Goal: Purchase product/service

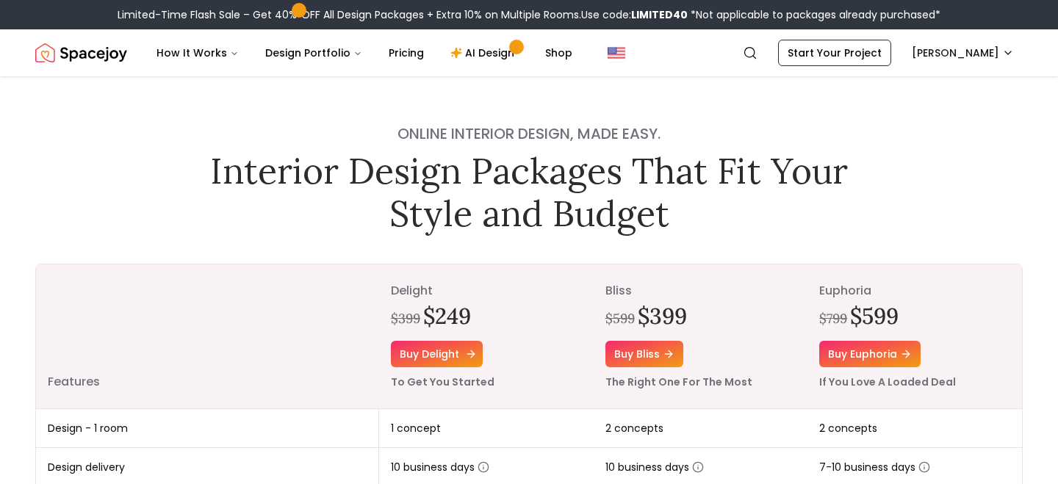
click at [461, 350] on link "Buy delight" at bounding box center [437, 354] width 92 height 26
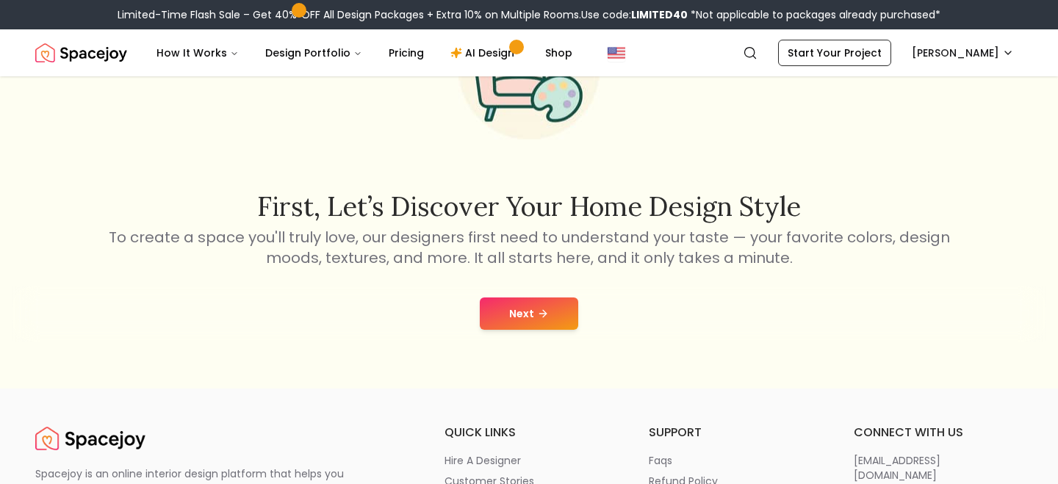
scroll to position [154, 0]
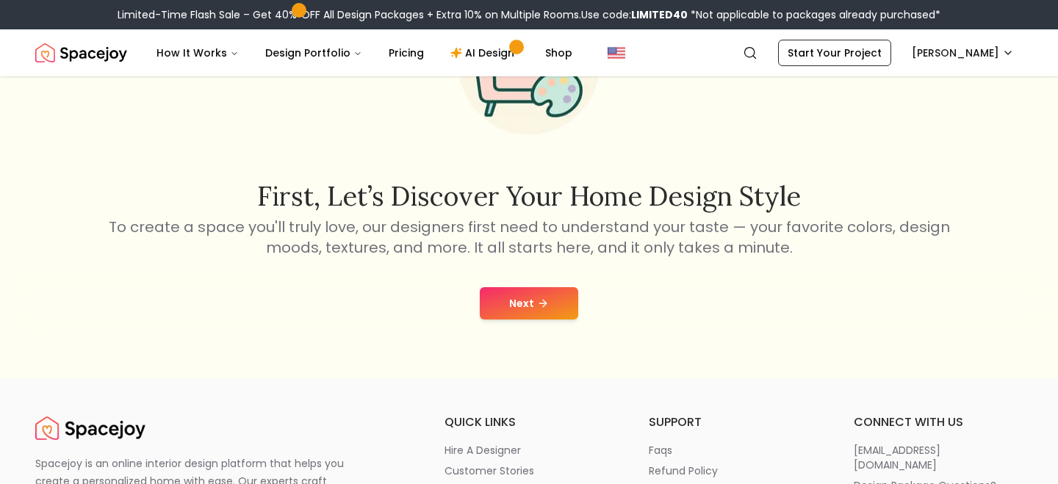
click at [533, 307] on button "Next" at bounding box center [529, 303] width 98 height 32
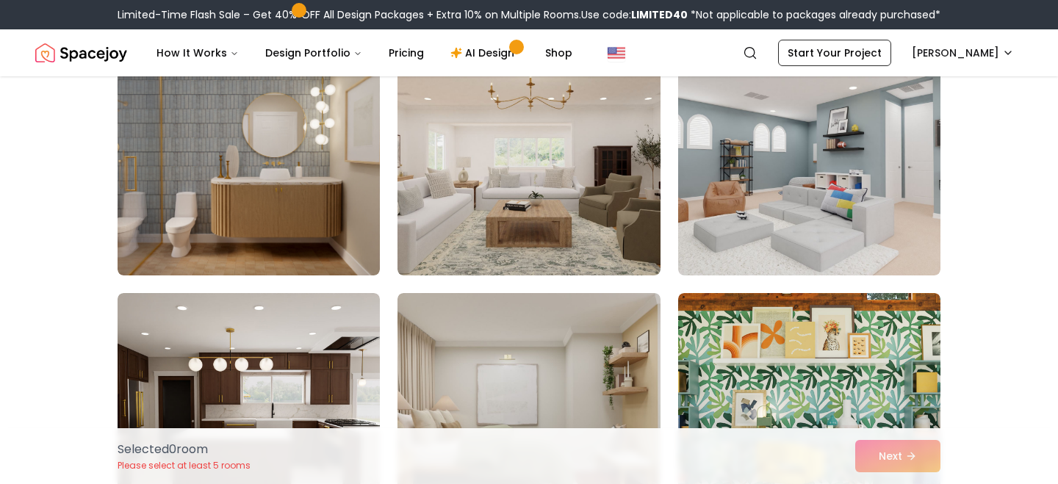
scroll to position [3176, 0]
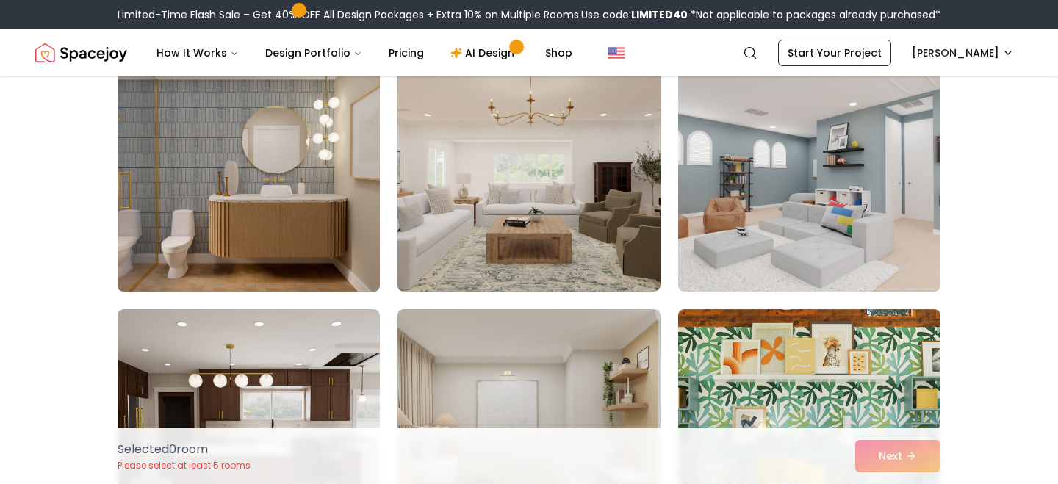
click at [294, 245] on img at bounding box center [248, 174] width 275 height 247
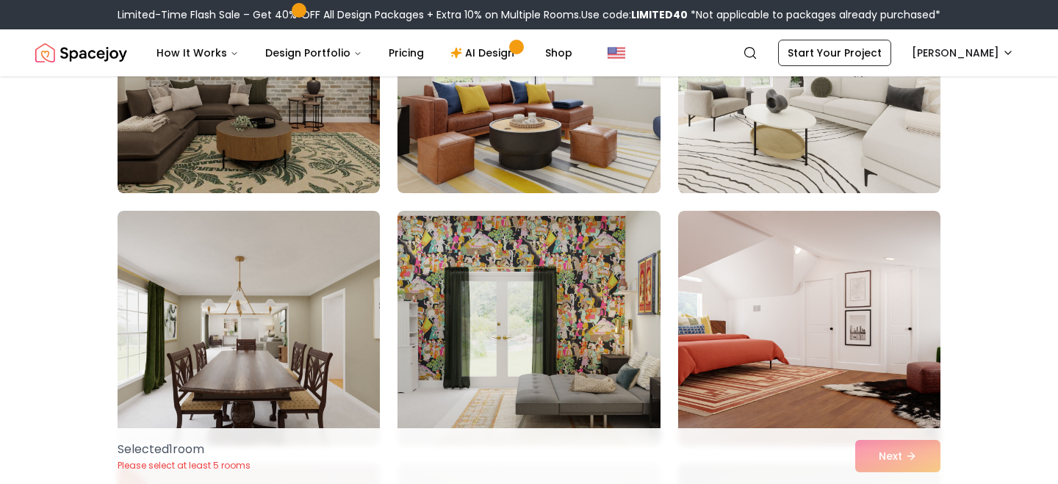
scroll to position [4481, 0]
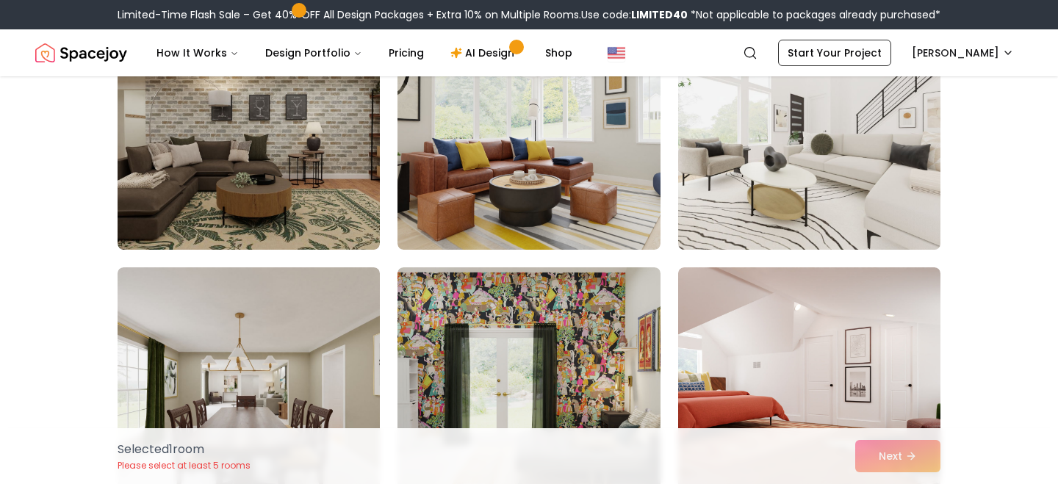
click at [707, 152] on img at bounding box center [808, 132] width 275 height 247
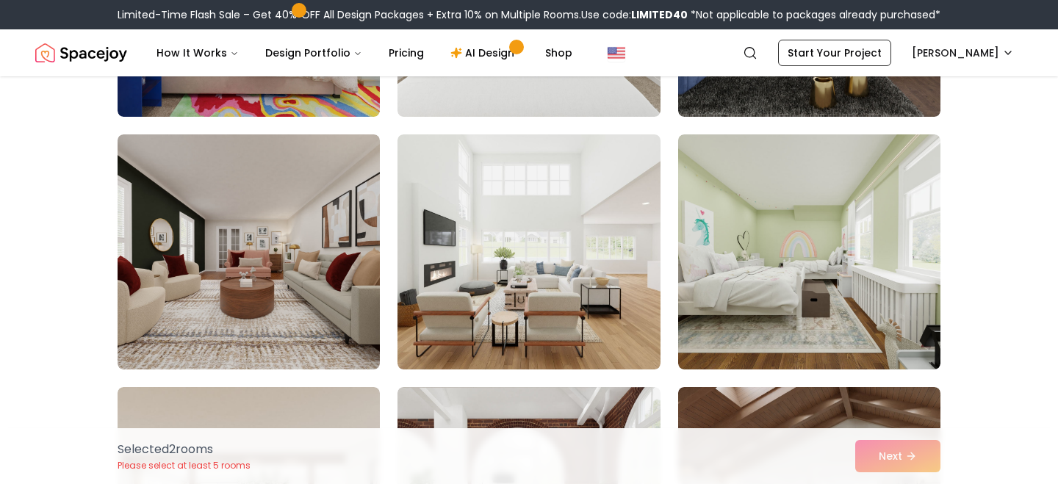
scroll to position [5117, 0]
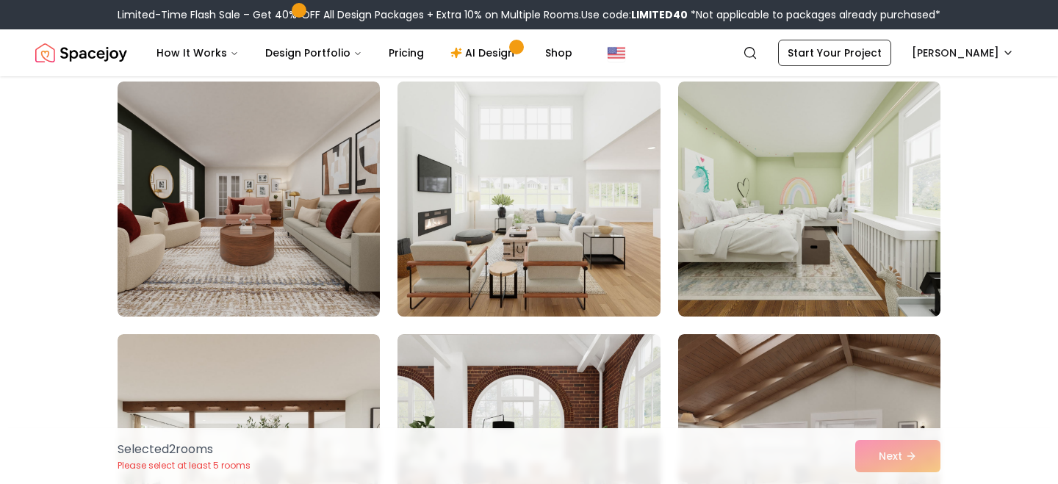
click at [593, 256] on img at bounding box center [528, 199] width 275 height 247
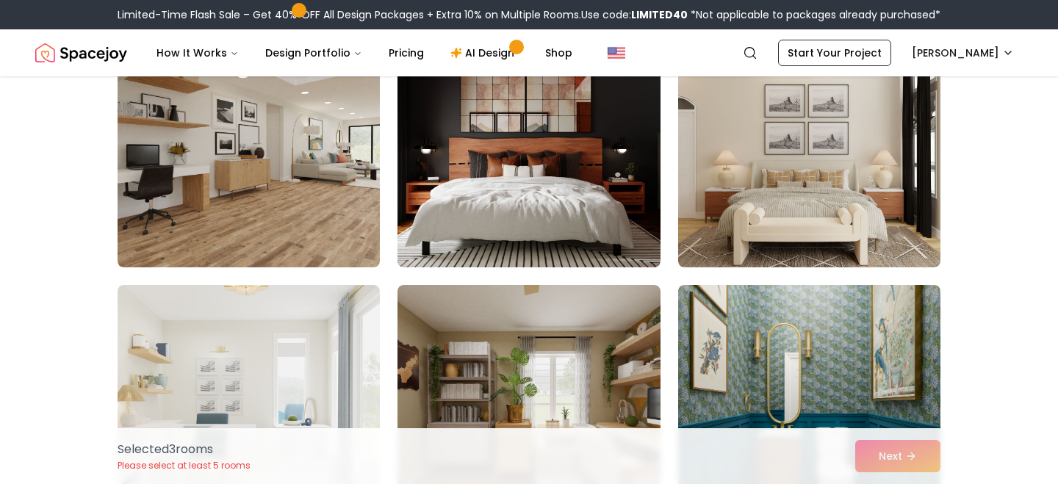
scroll to position [6988, 0]
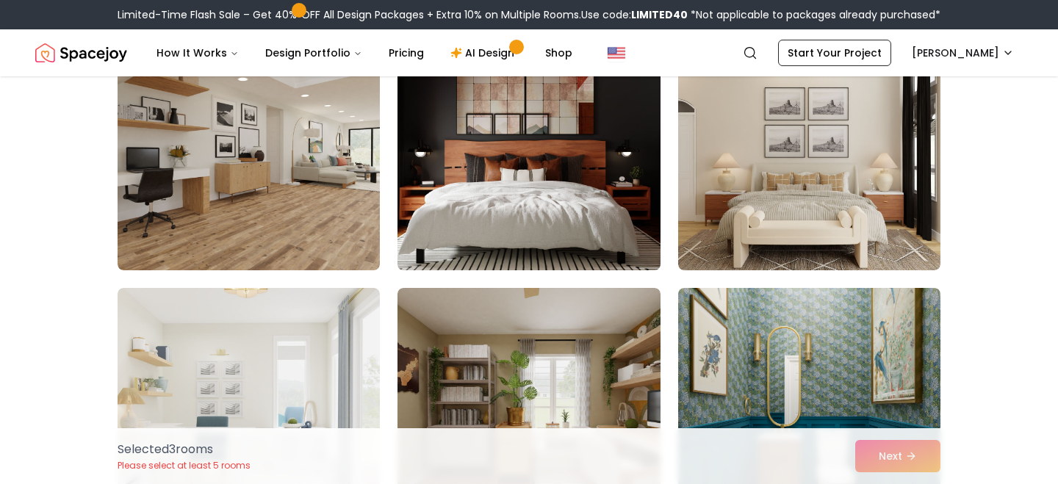
click at [587, 188] on img at bounding box center [528, 152] width 275 height 247
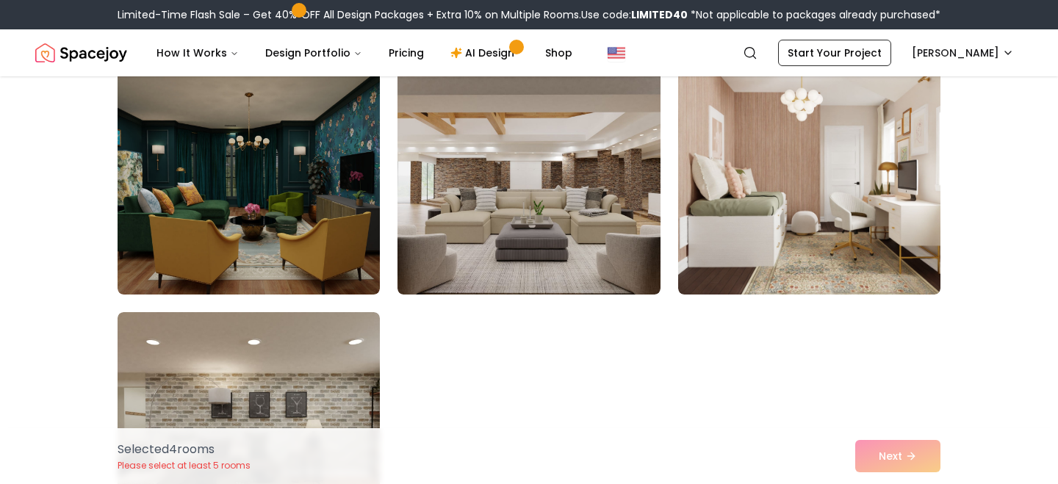
scroll to position [8225, 0]
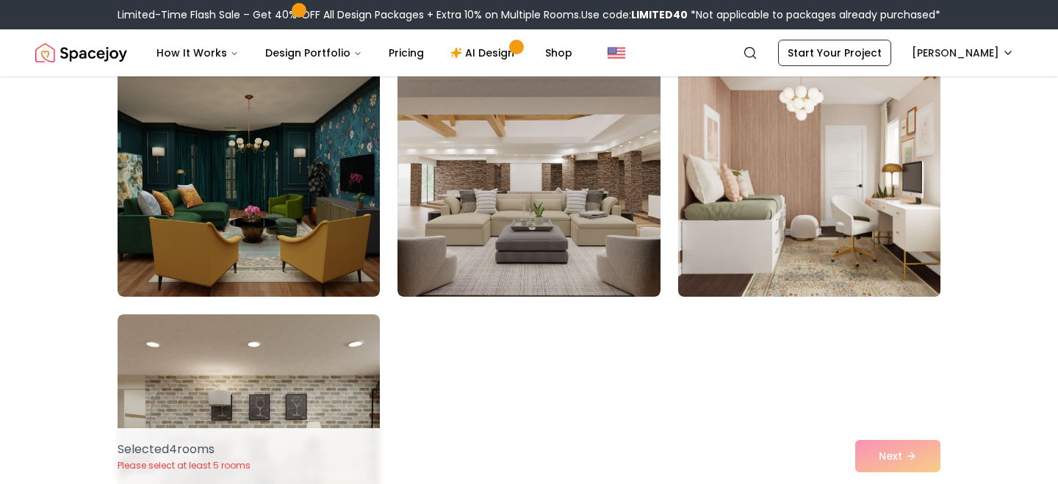
click at [786, 183] on img at bounding box center [808, 179] width 275 height 247
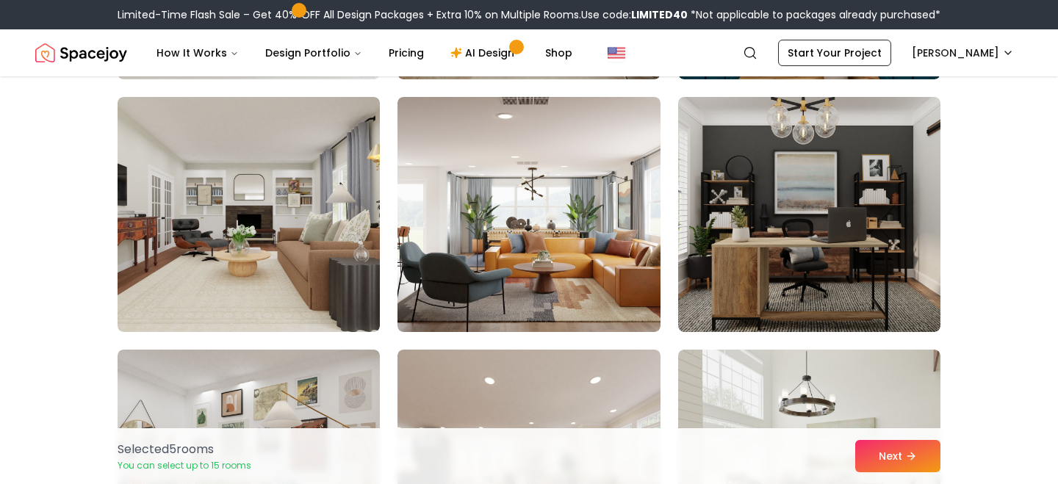
scroll to position [7401, 0]
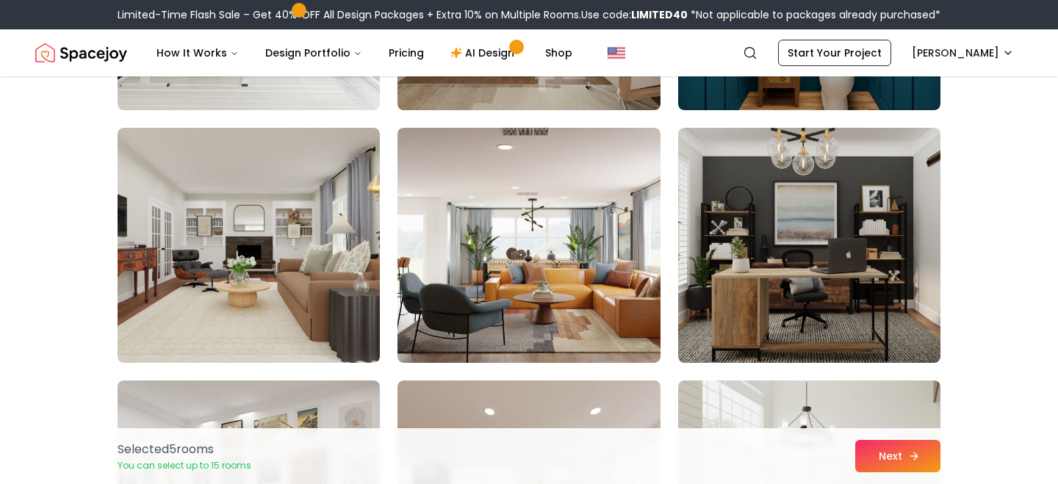
click at [920, 448] on button "Next" at bounding box center [897, 456] width 85 height 32
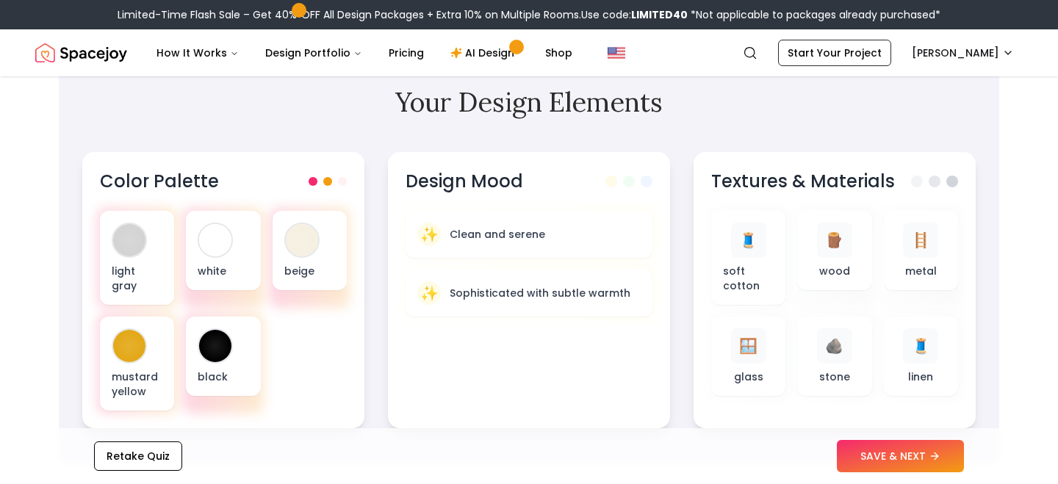
scroll to position [462, 0]
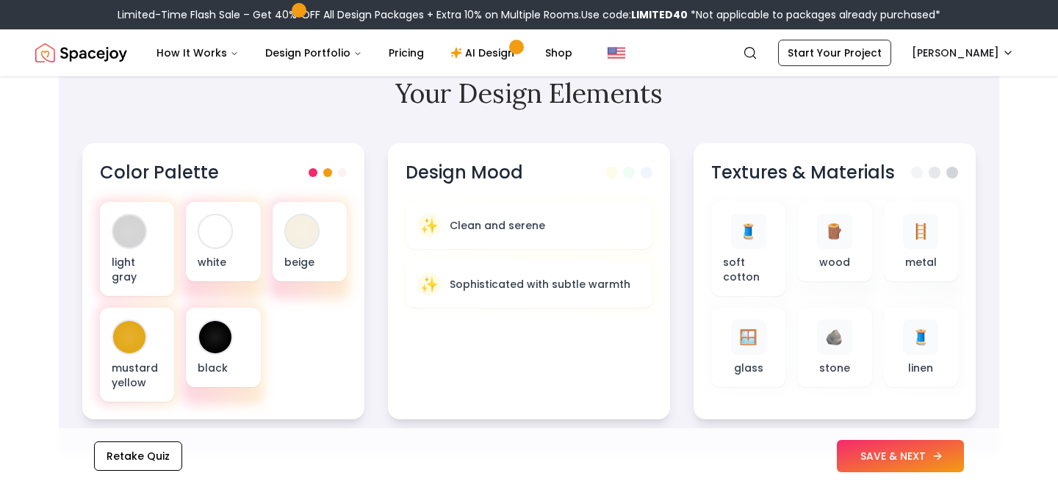
click at [931, 457] on button "SAVE & NEXT" at bounding box center [900, 456] width 127 height 32
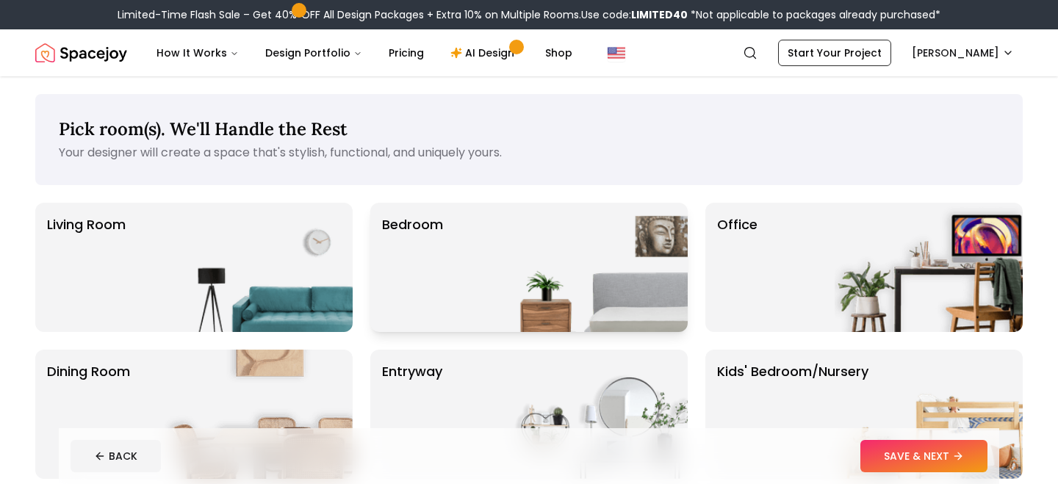
click at [612, 301] on img at bounding box center [594, 267] width 188 height 129
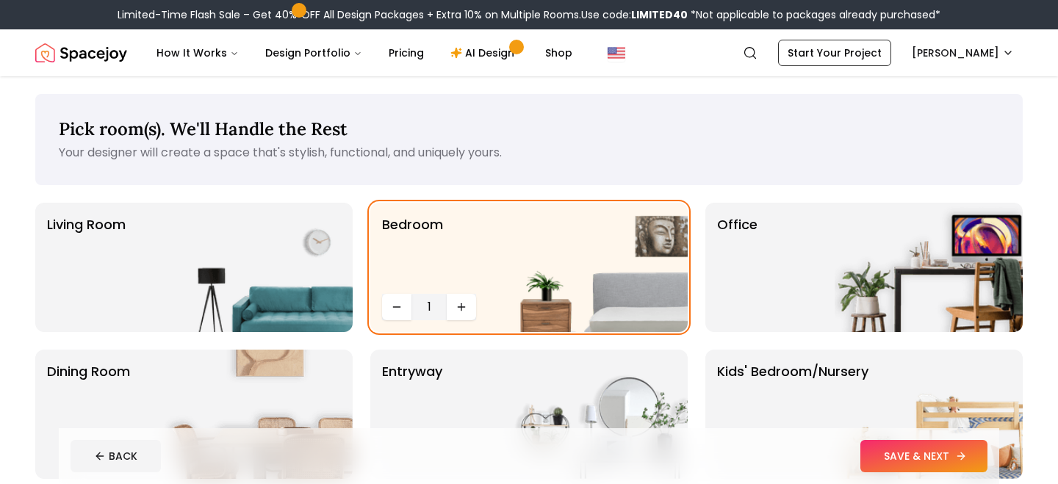
click at [904, 453] on button "SAVE & NEXT" at bounding box center [923, 456] width 127 height 32
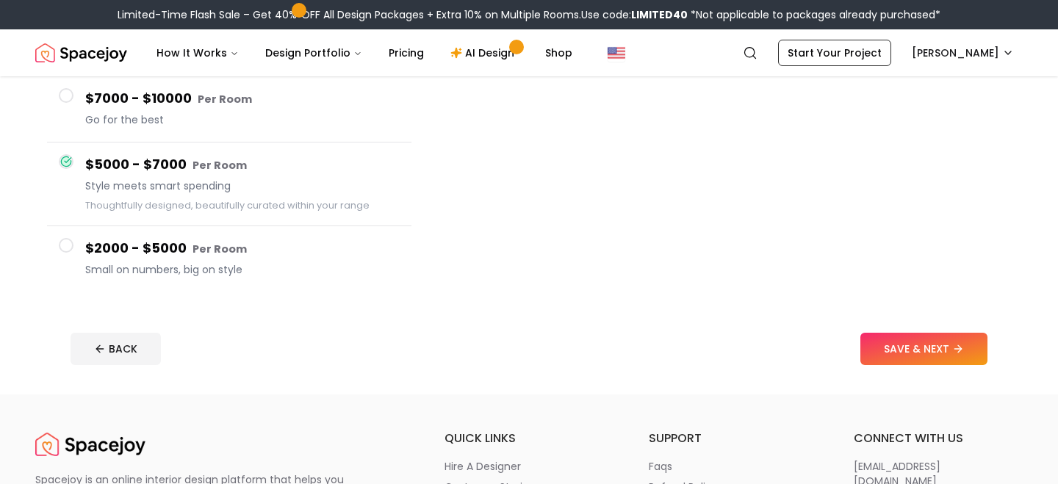
scroll to position [273, 0]
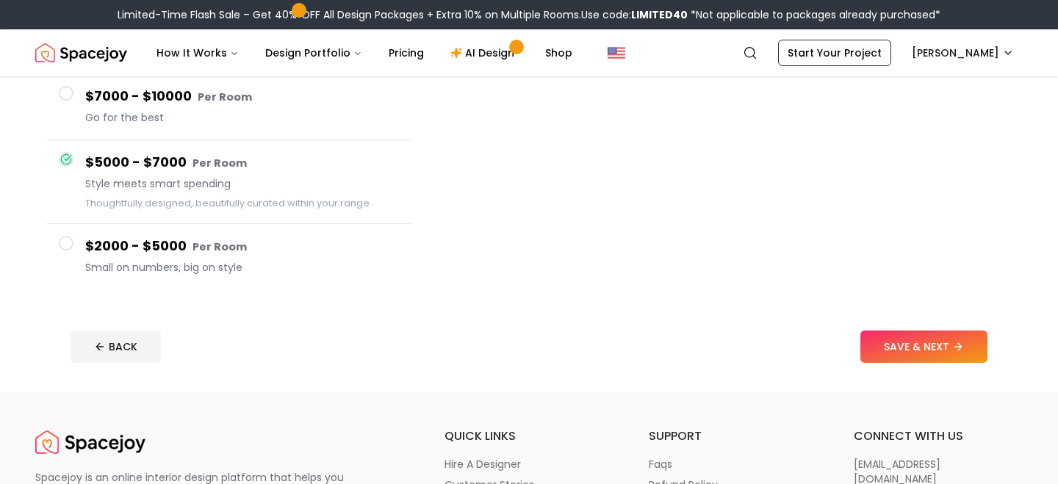
click at [62, 243] on span at bounding box center [66, 243] width 15 height 15
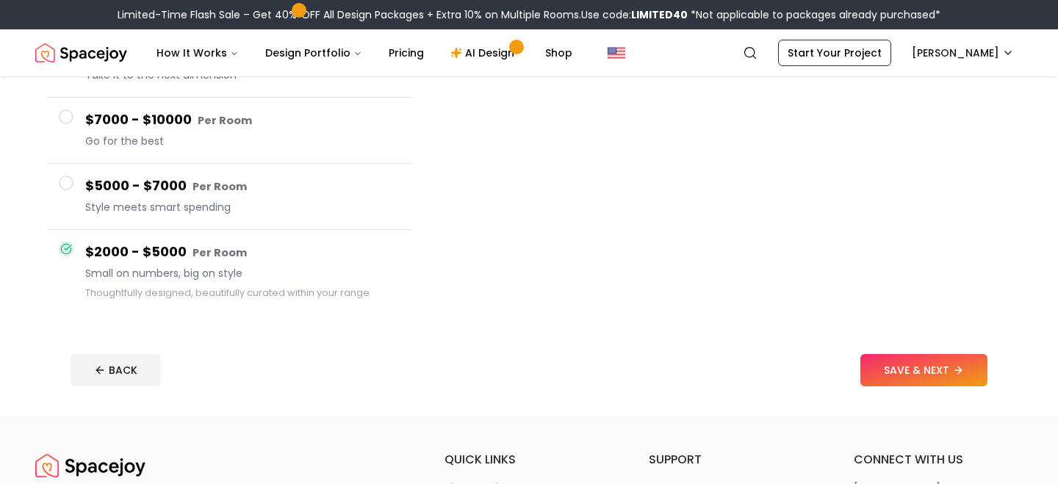
scroll to position [245, 0]
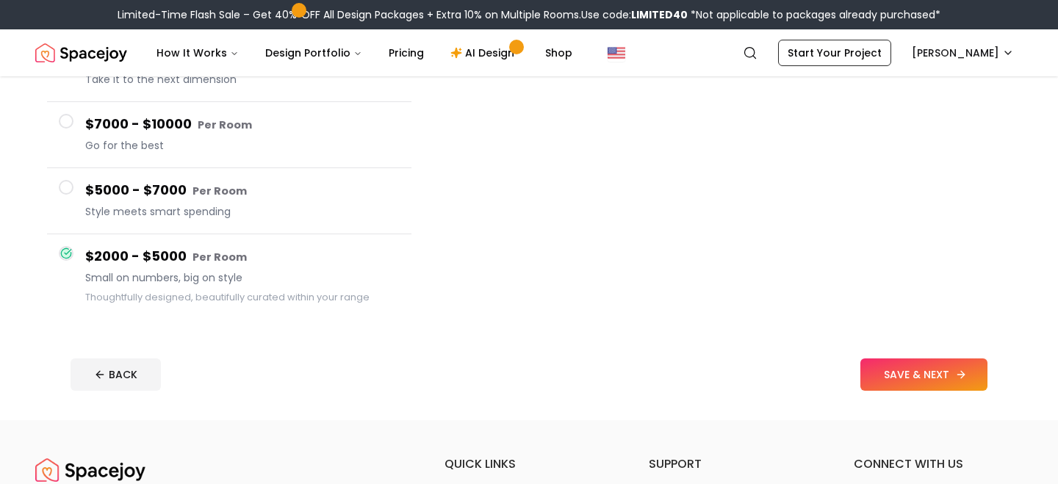
click at [910, 364] on button "SAVE & NEXT" at bounding box center [923, 374] width 127 height 32
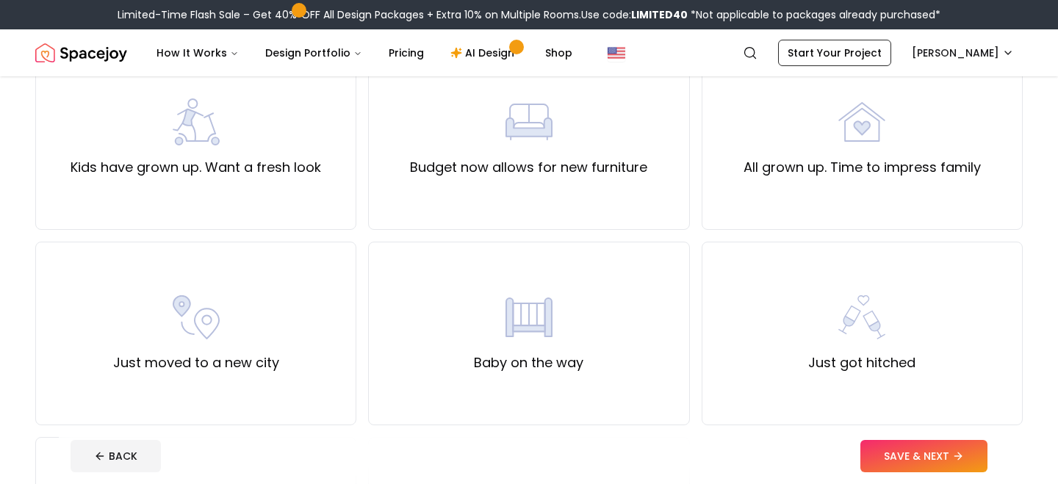
scroll to position [364, 0]
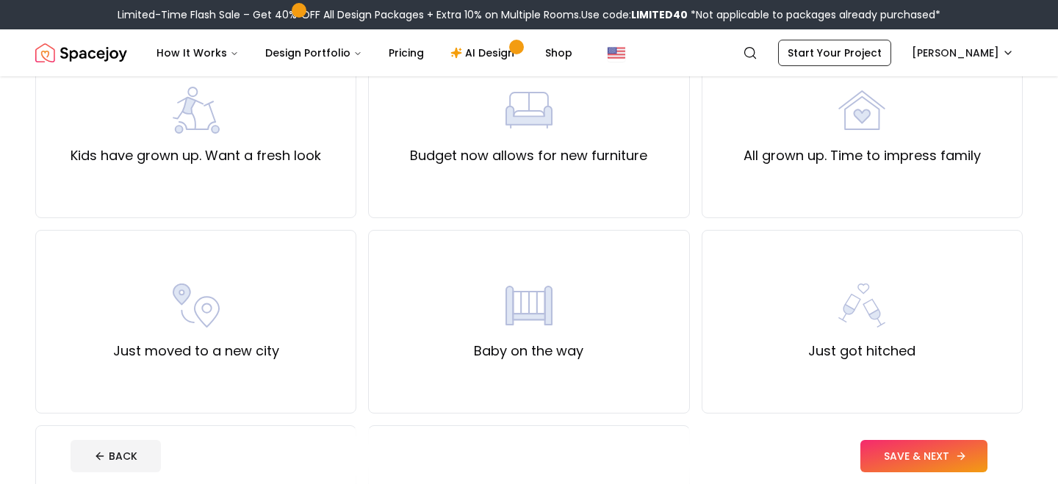
click at [923, 450] on button "SAVE & NEXT" at bounding box center [923, 456] width 127 height 32
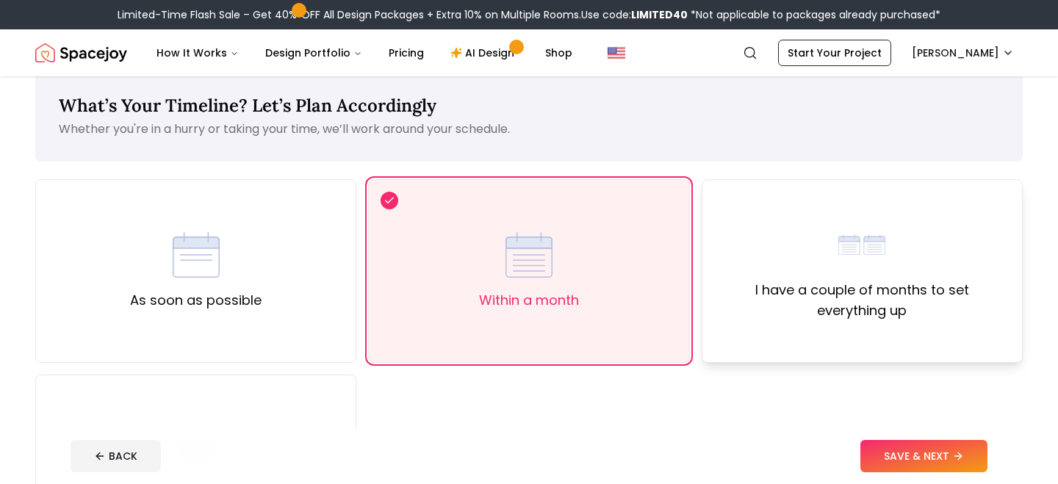
scroll to position [35, 0]
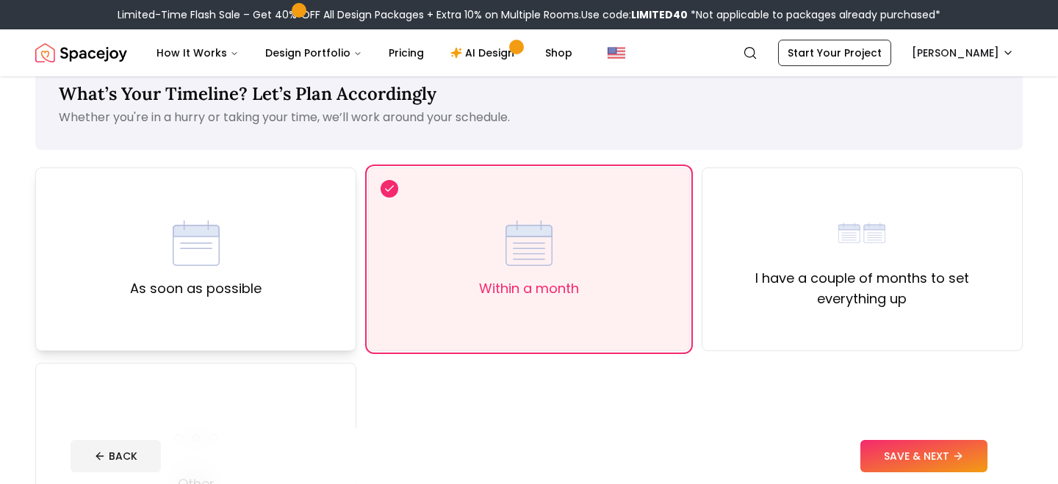
click at [309, 347] on div "As soon as possible" at bounding box center [195, 259] width 321 height 184
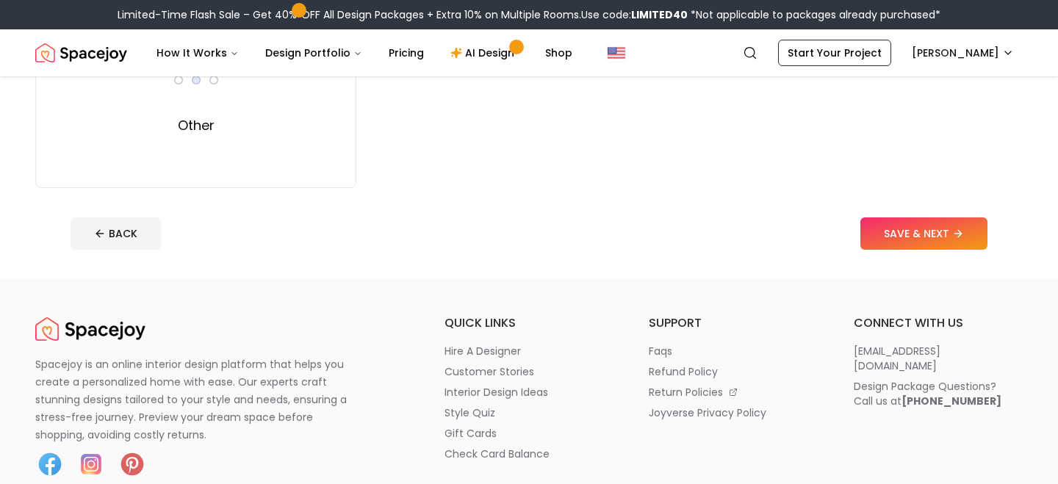
scroll to position [425, 0]
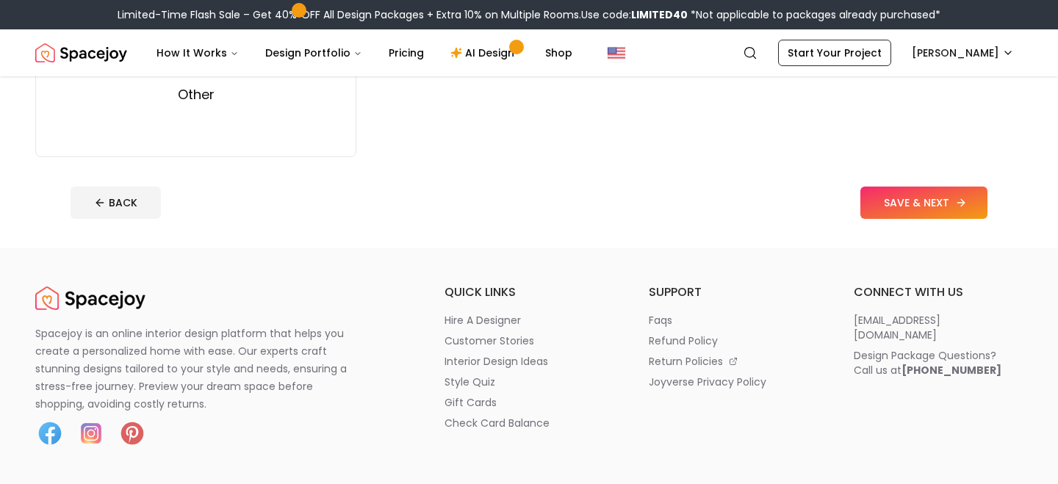
click at [888, 205] on button "SAVE & NEXT" at bounding box center [923, 203] width 127 height 32
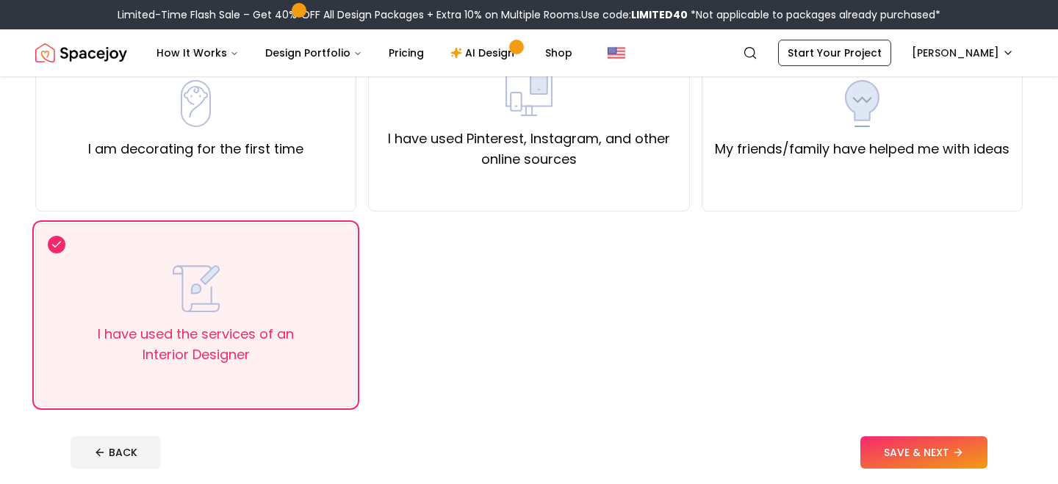
scroll to position [171, 0]
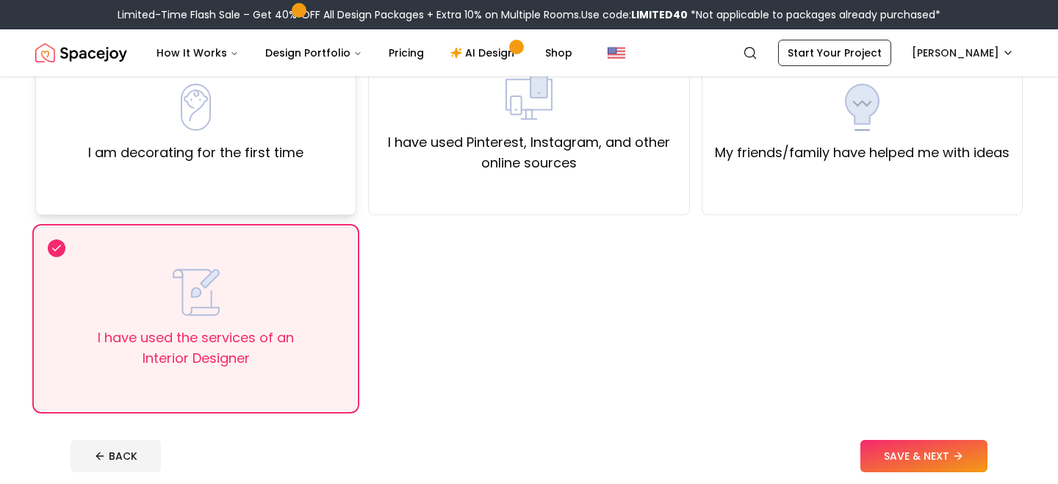
click at [234, 208] on div "I am decorating for the first time" at bounding box center [195, 124] width 321 height 184
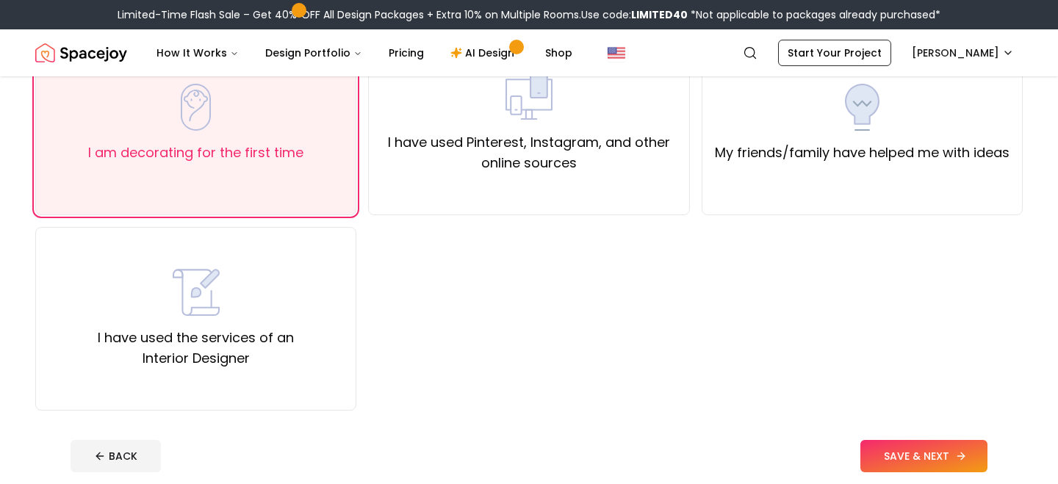
click at [877, 460] on button "SAVE & NEXT" at bounding box center [923, 456] width 127 height 32
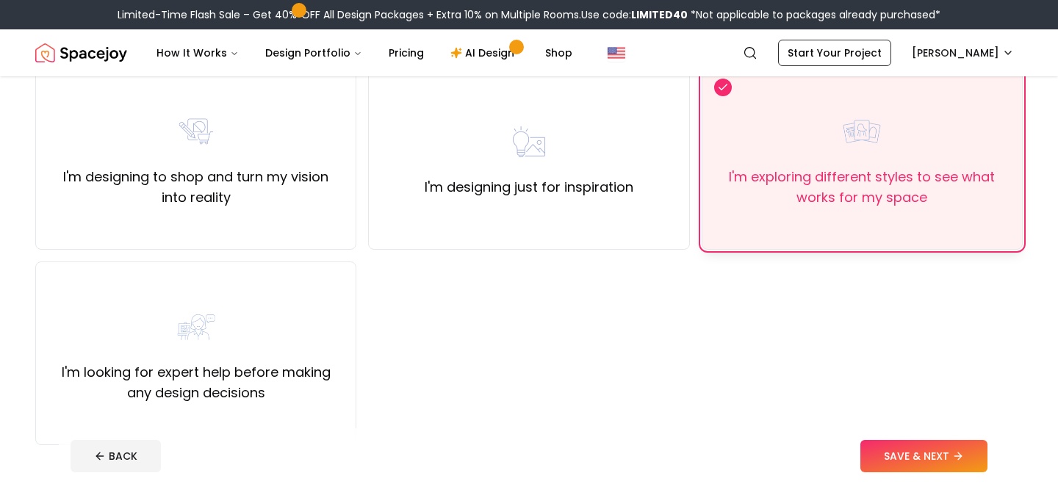
scroll to position [149, 0]
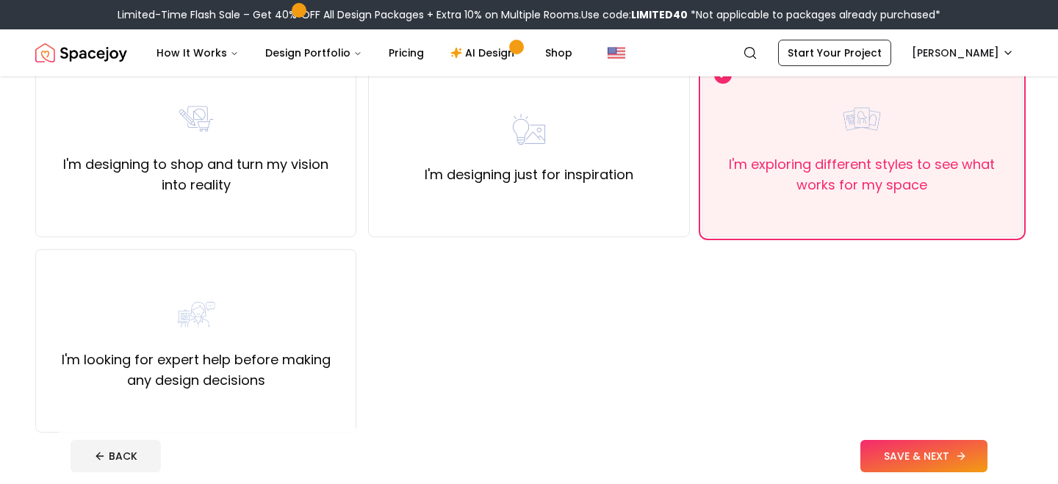
click at [913, 452] on button "SAVE & NEXT" at bounding box center [923, 456] width 127 height 32
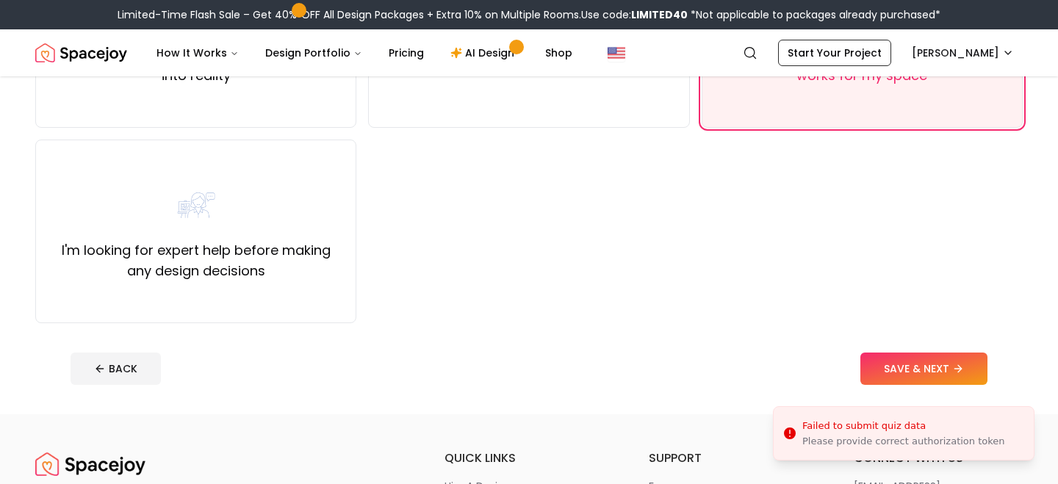
scroll to position [264, 0]
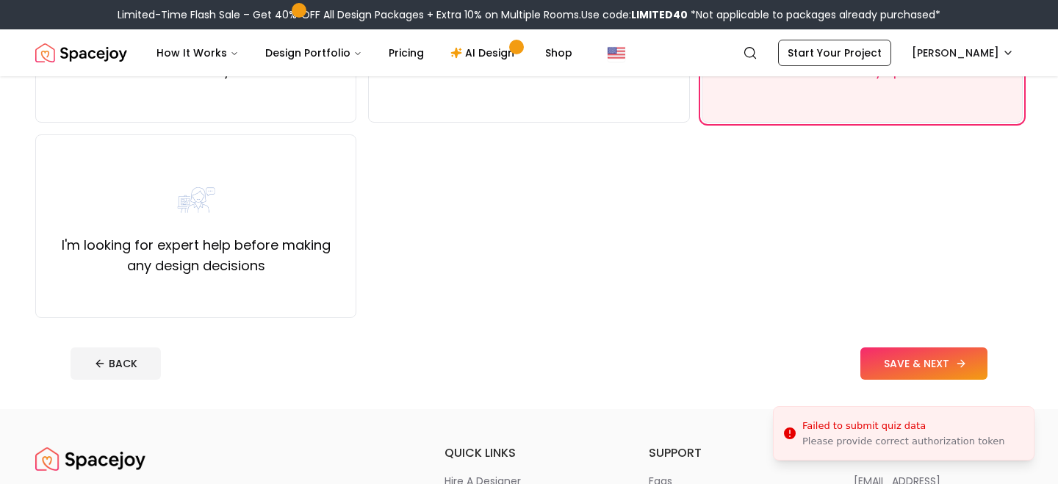
click at [897, 371] on button "SAVE & NEXT" at bounding box center [923, 363] width 127 height 32
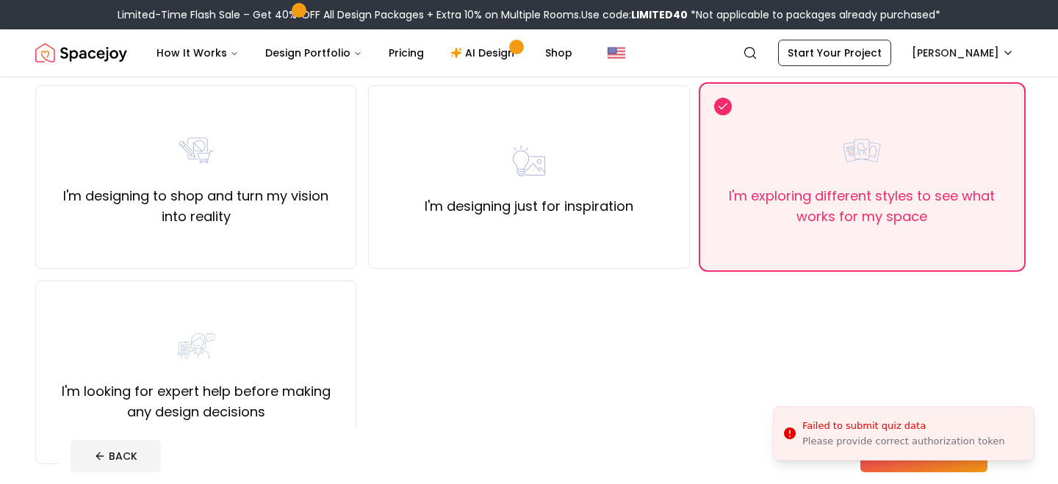
scroll to position [86, 0]
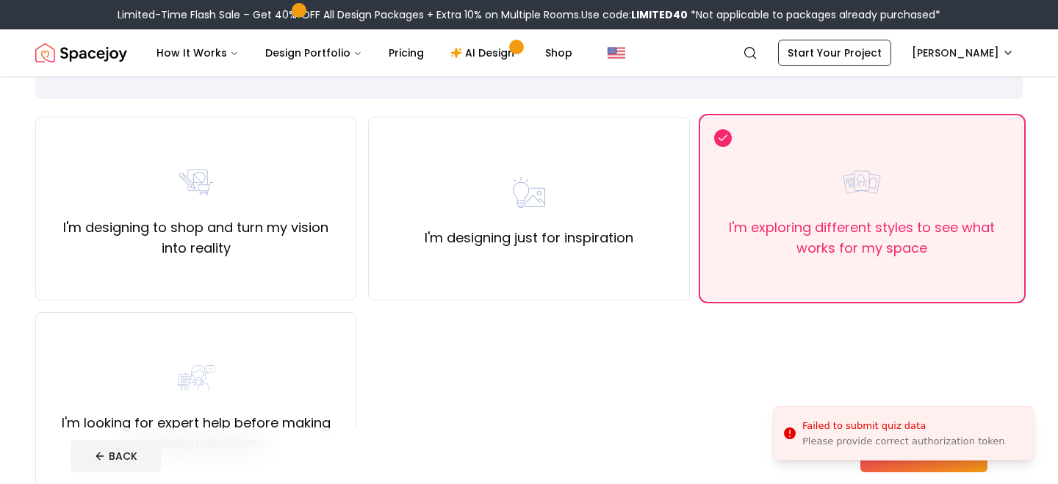
click at [888, 280] on div "I'm exploring different styles to see what works for my space" at bounding box center [862, 209] width 321 height 184
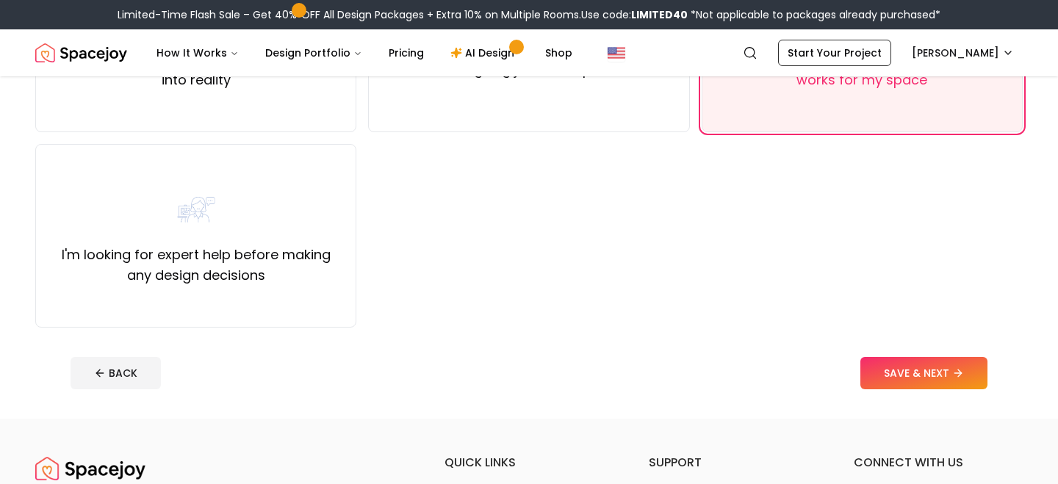
scroll to position [369, 0]
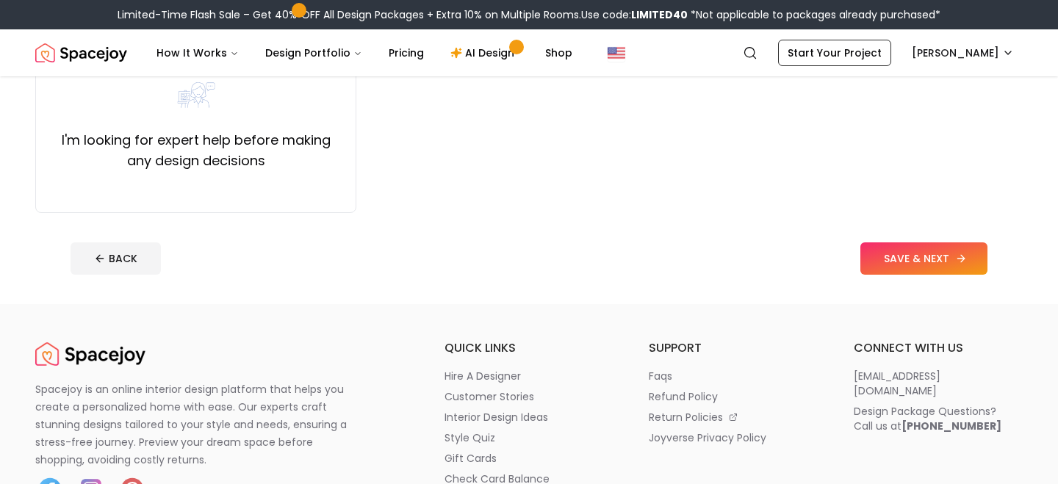
click at [887, 254] on button "SAVE & NEXT" at bounding box center [923, 258] width 127 height 32
